Goal: Entertainment & Leisure: Consume media (video, audio)

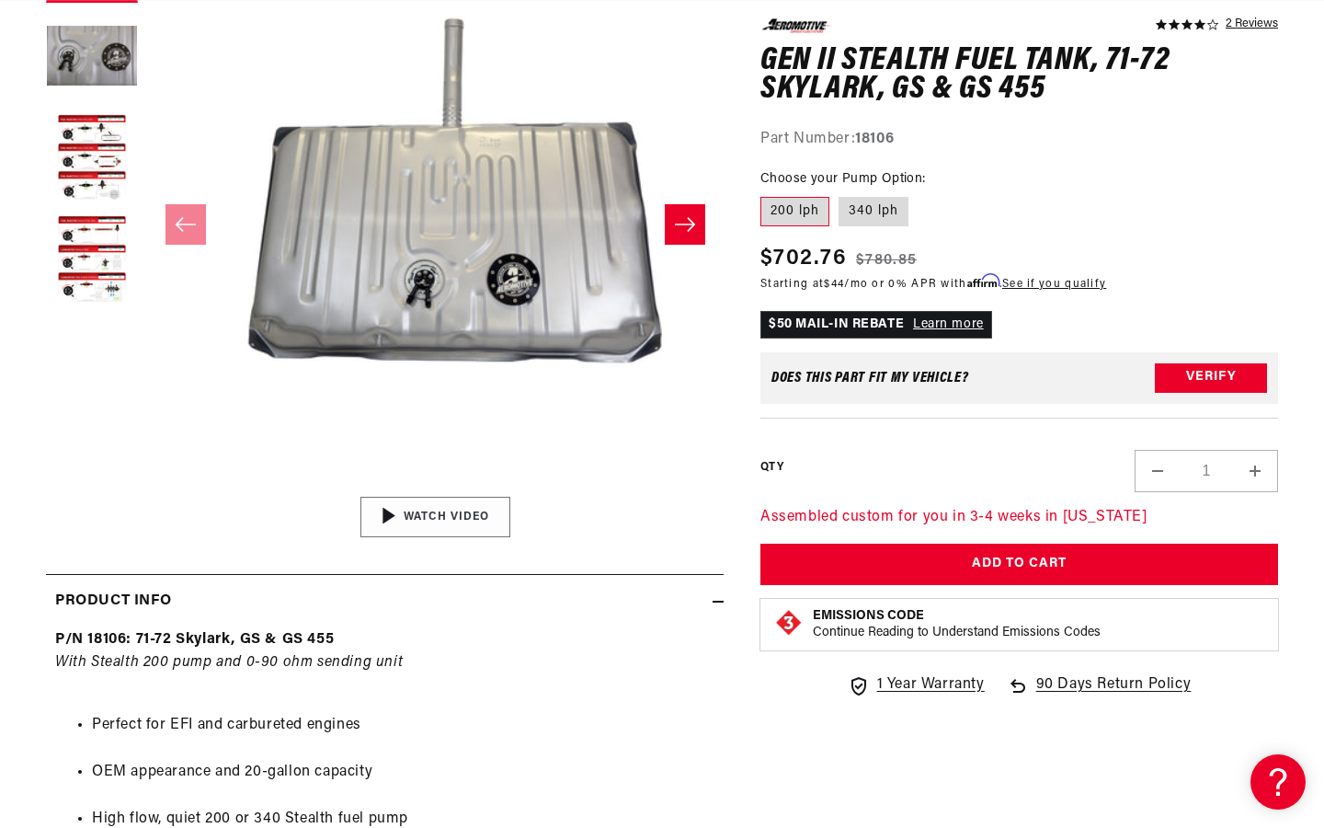
scroll to position [407, 0]
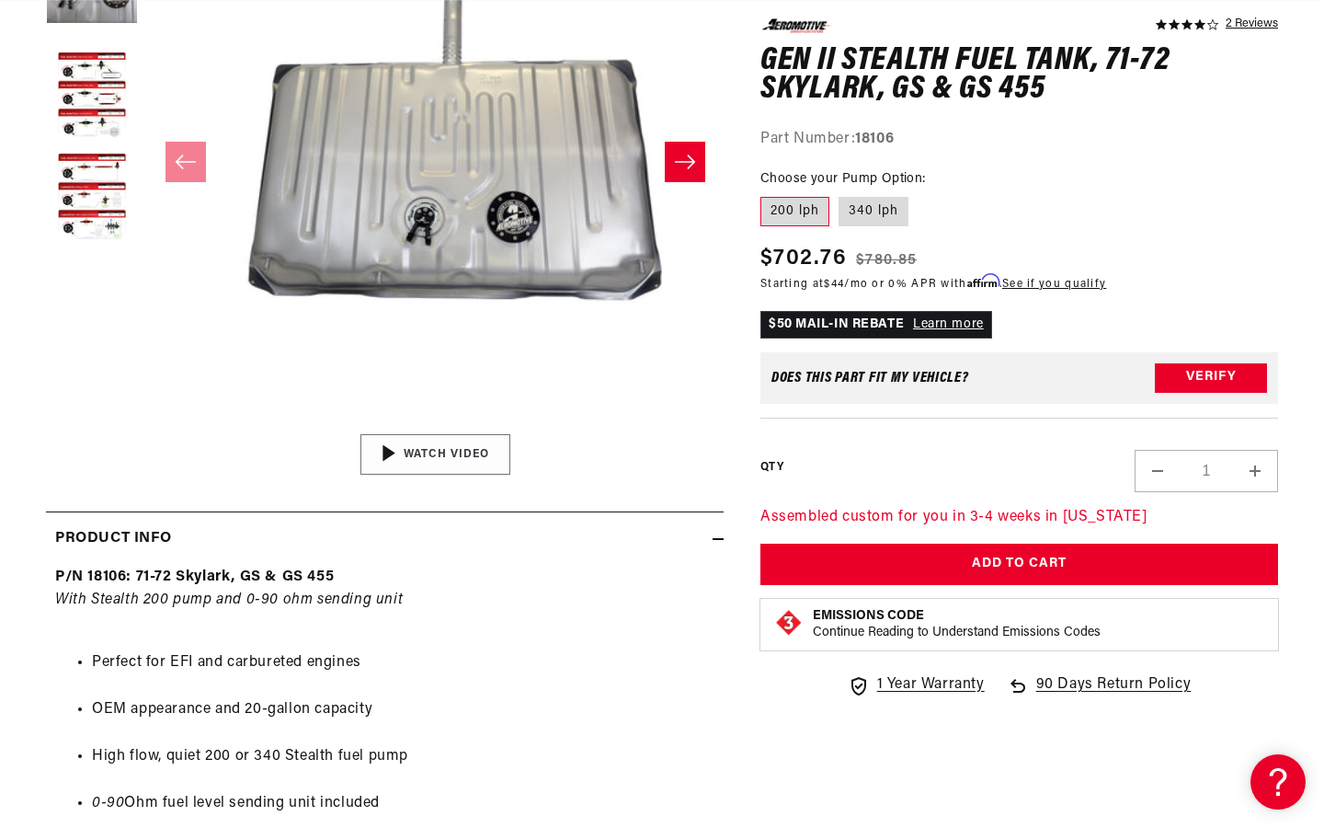
click at [430, 448] on div "01:47" at bounding box center [435, 454] width 279 height 156
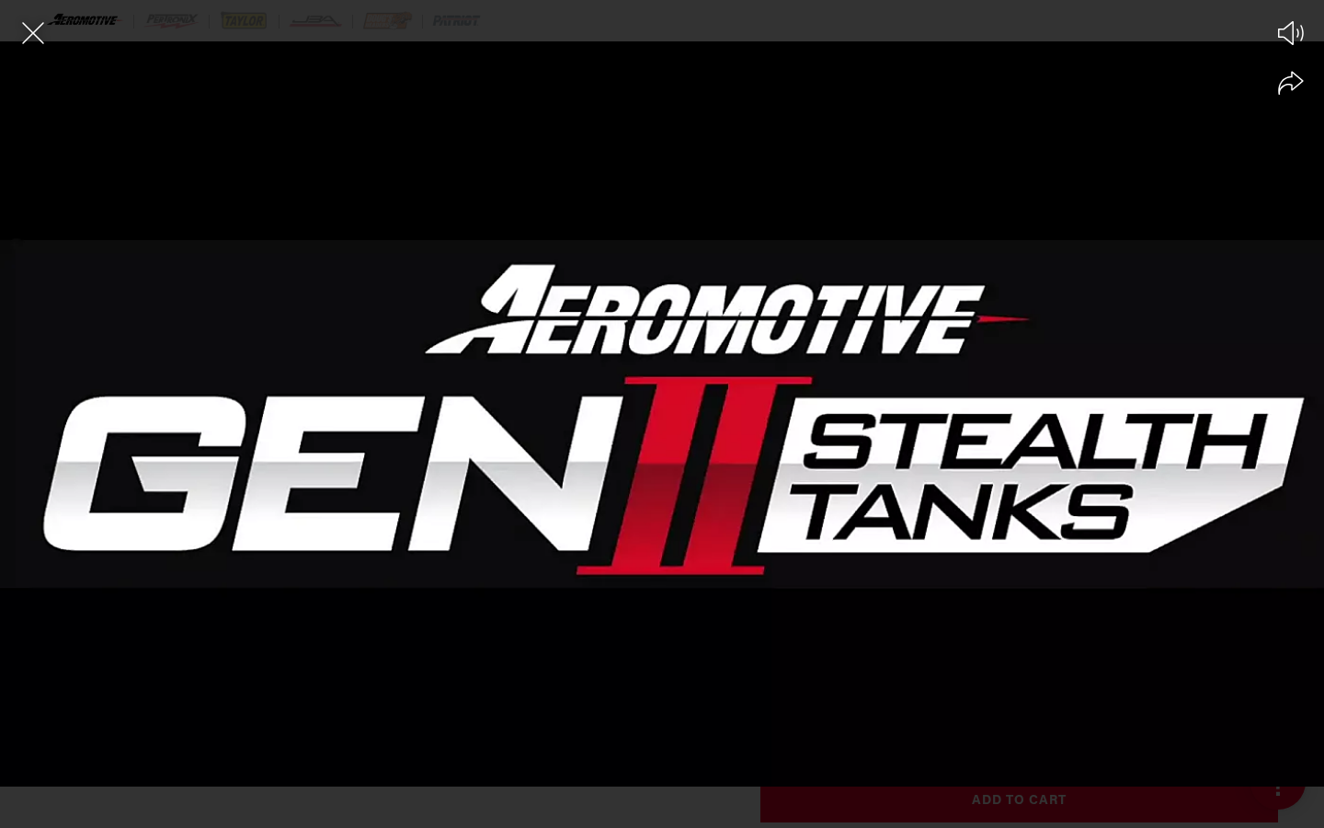
scroll to position [0, 1043]
click at [664, 407] on icon at bounding box center [666, 414] width 24 height 28
click at [804, 535] on div at bounding box center [662, 445] width 1324 height 763
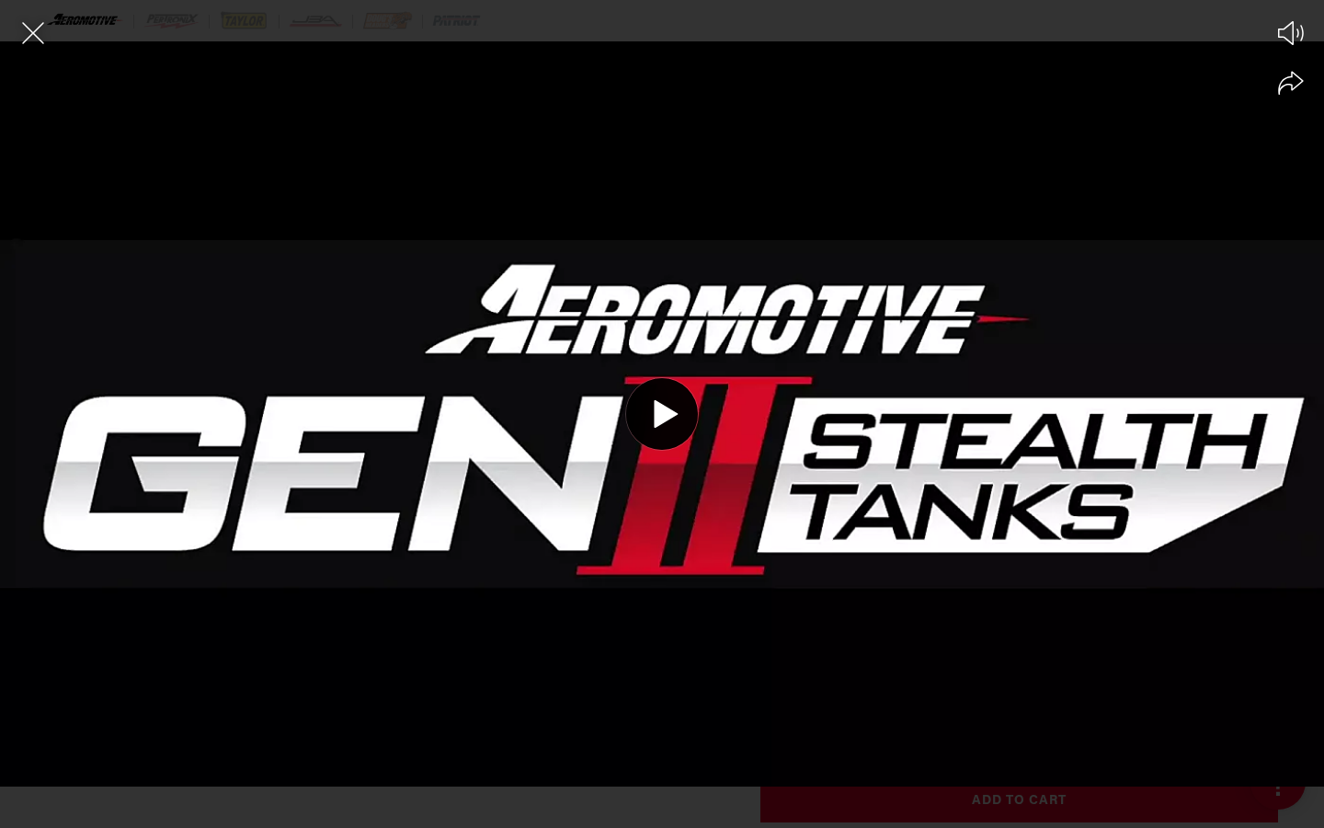
click at [804, 536] on div at bounding box center [662, 445] width 1324 height 763
click at [972, 575] on div at bounding box center [662, 445] width 1324 height 763
click at [658, 527] on div at bounding box center [662, 445] width 1324 height 763
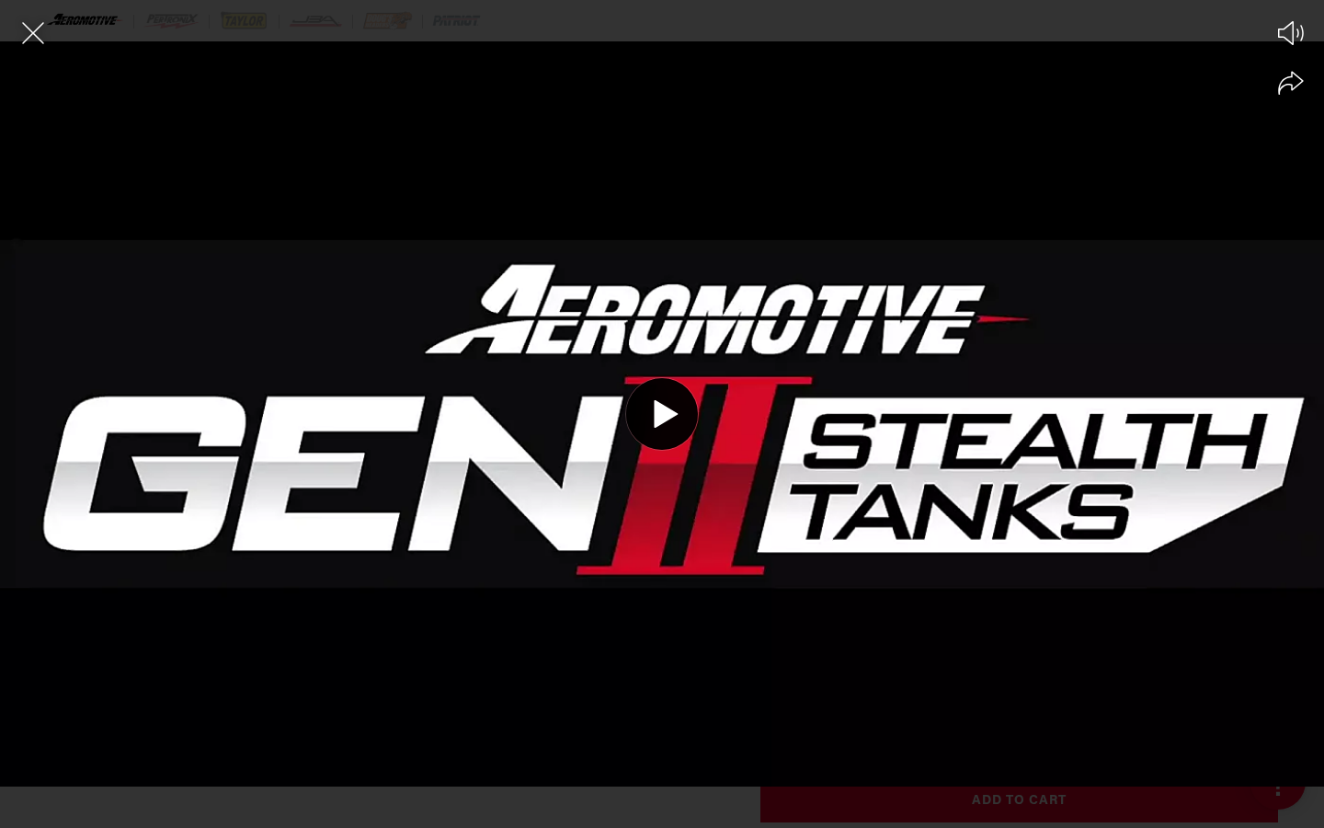
scroll to position [0, 0]
click at [658, 527] on div at bounding box center [662, 445] width 1324 height 763
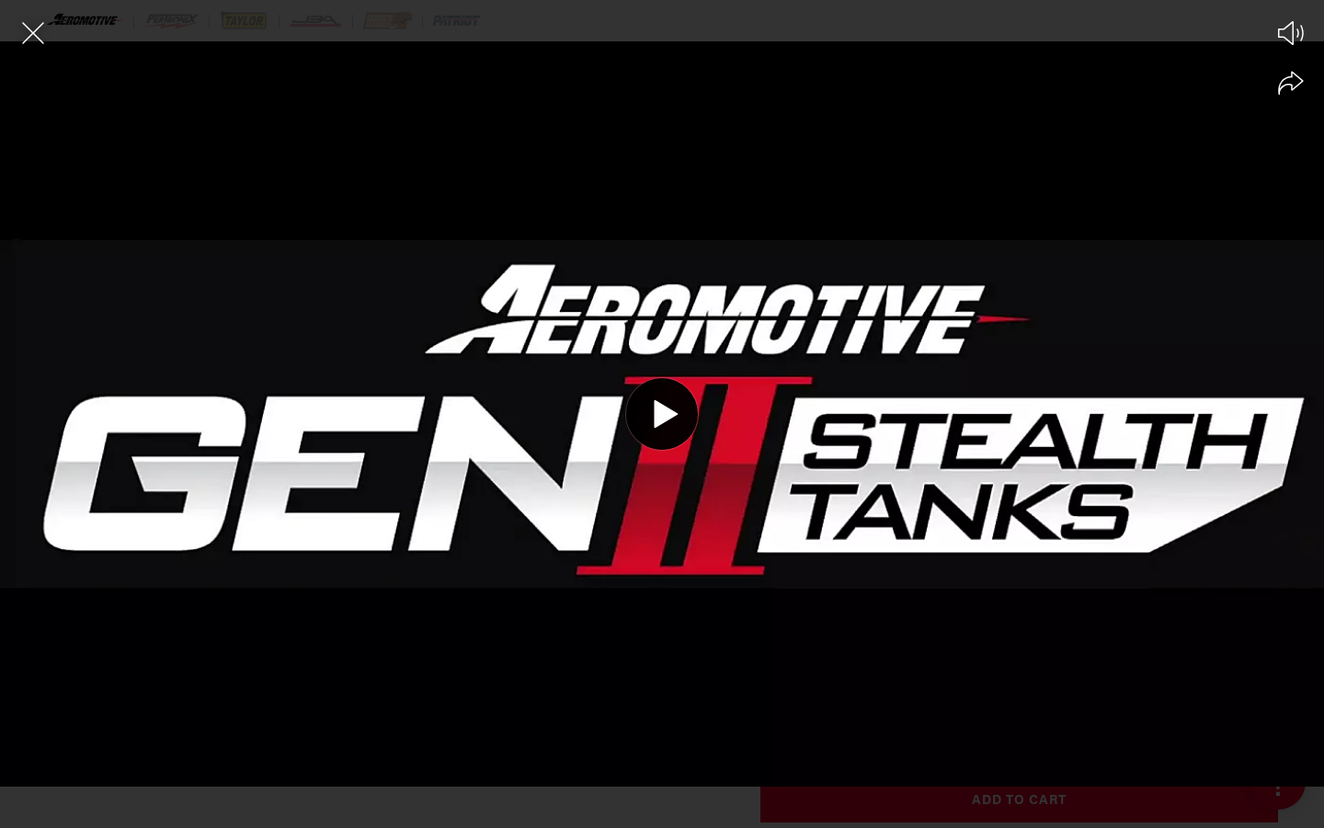
click at [658, 527] on div at bounding box center [662, 445] width 1324 height 763
click at [1030, 464] on div at bounding box center [662, 445] width 1324 height 763
click at [996, 454] on div at bounding box center [662, 445] width 1324 height 763
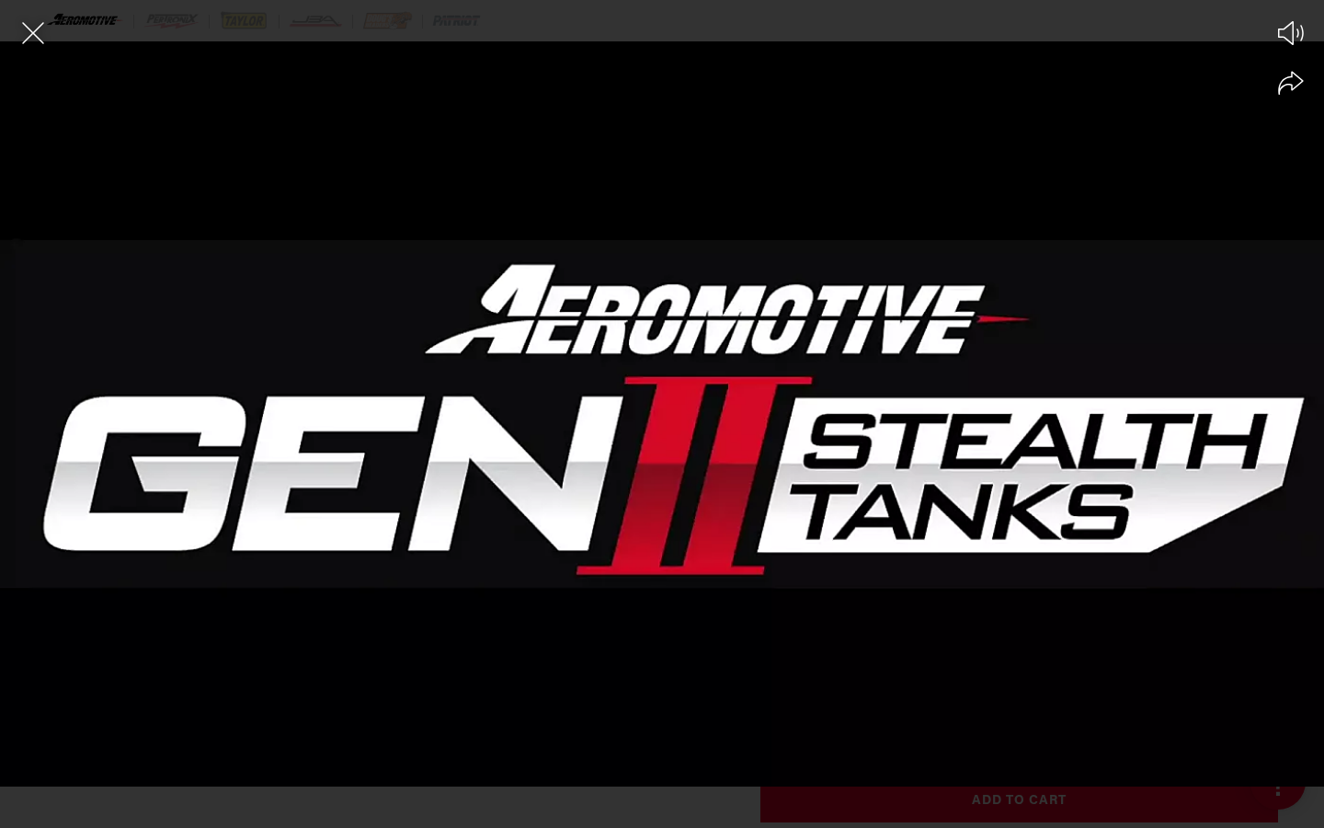
scroll to position [0, 2086]
click at [996, 454] on div at bounding box center [662, 445] width 1324 height 763
click at [980, 552] on div at bounding box center [662, 445] width 1324 height 763
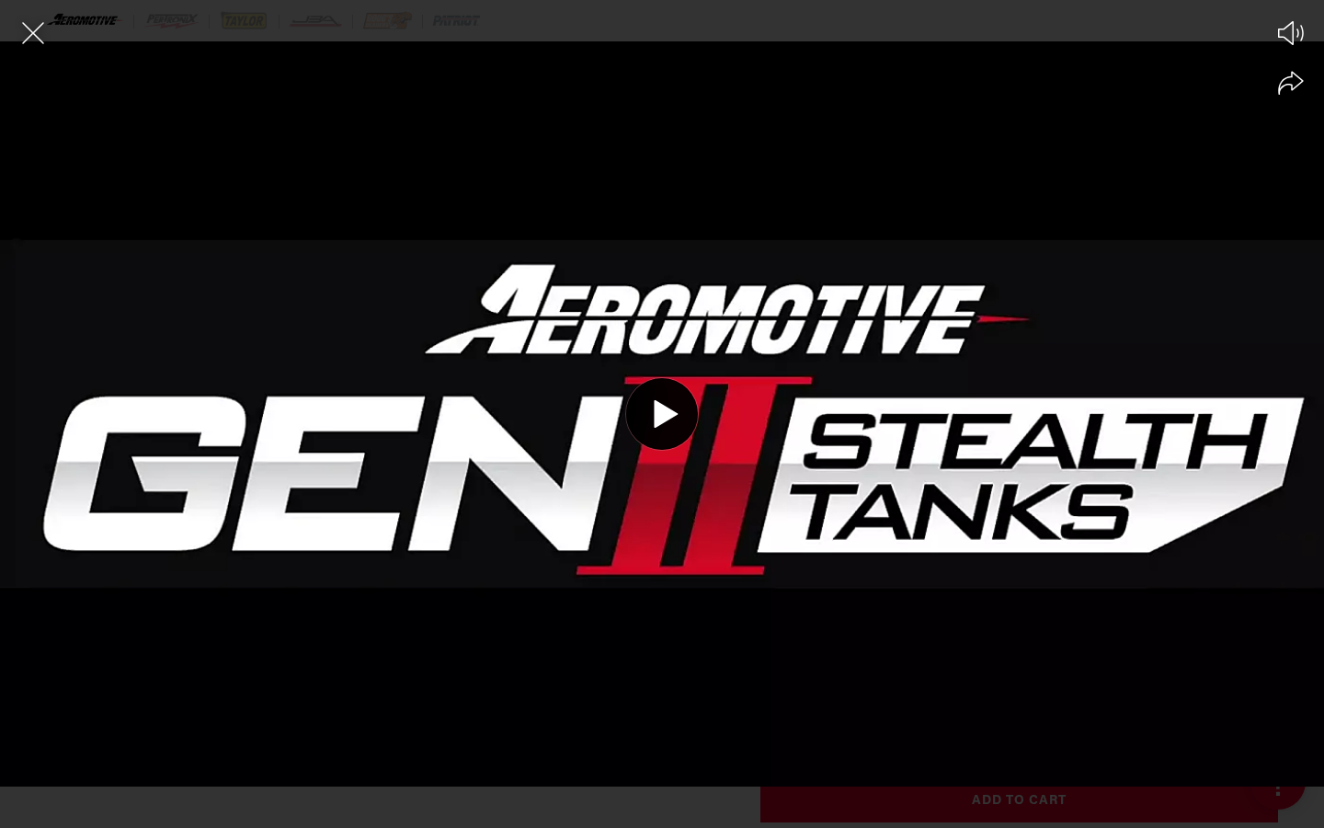
click at [980, 552] on div at bounding box center [662, 445] width 1324 height 763
click at [980, 553] on div at bounding box center [662, 445] width 1324 height 763
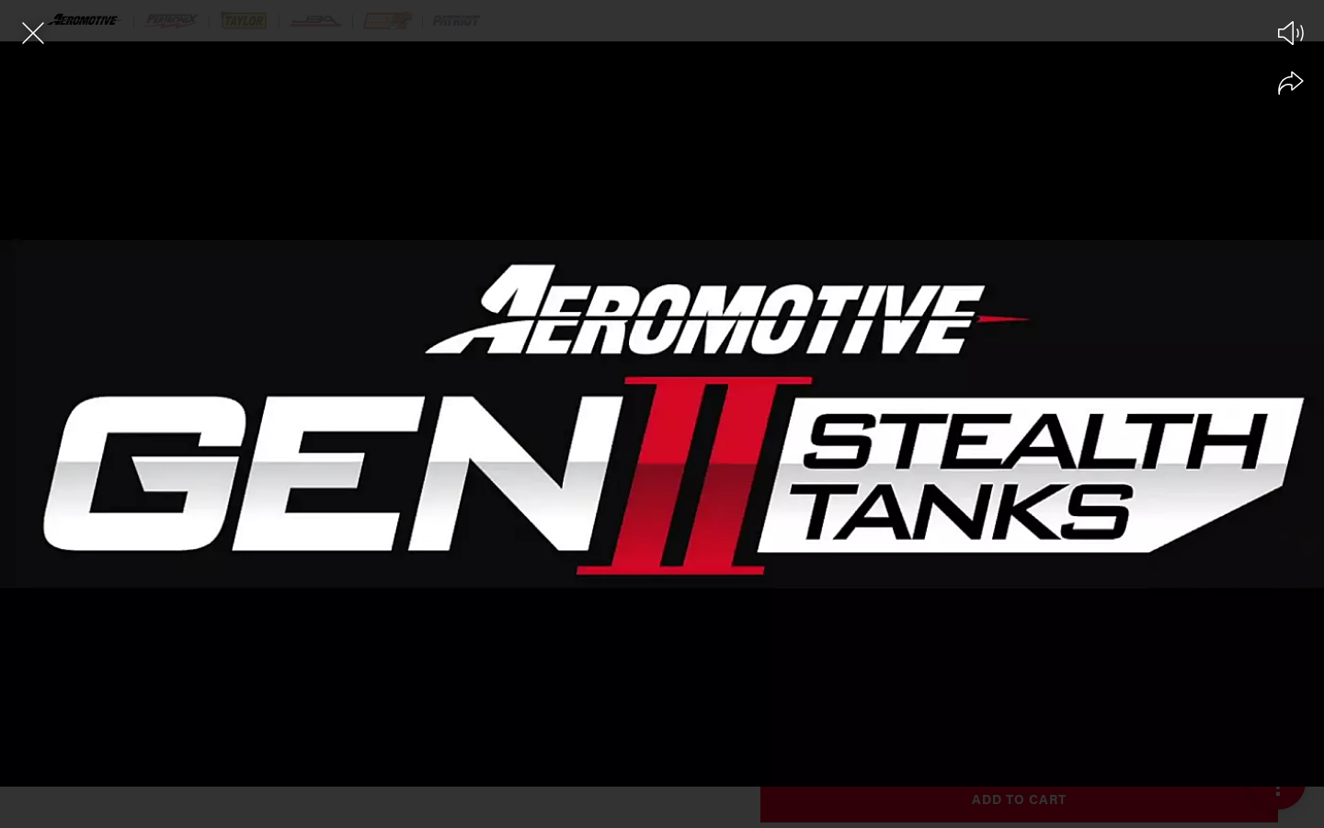
scroll to position [0, 1043]
click at [928, 557] on div at bounding box center [662, 445] width 1324 height 763
click at [917, 623] on div at bounding box center [662, 445] width 1324 height 763
